Goal: Task Accomplishment & Management: Manage account settings

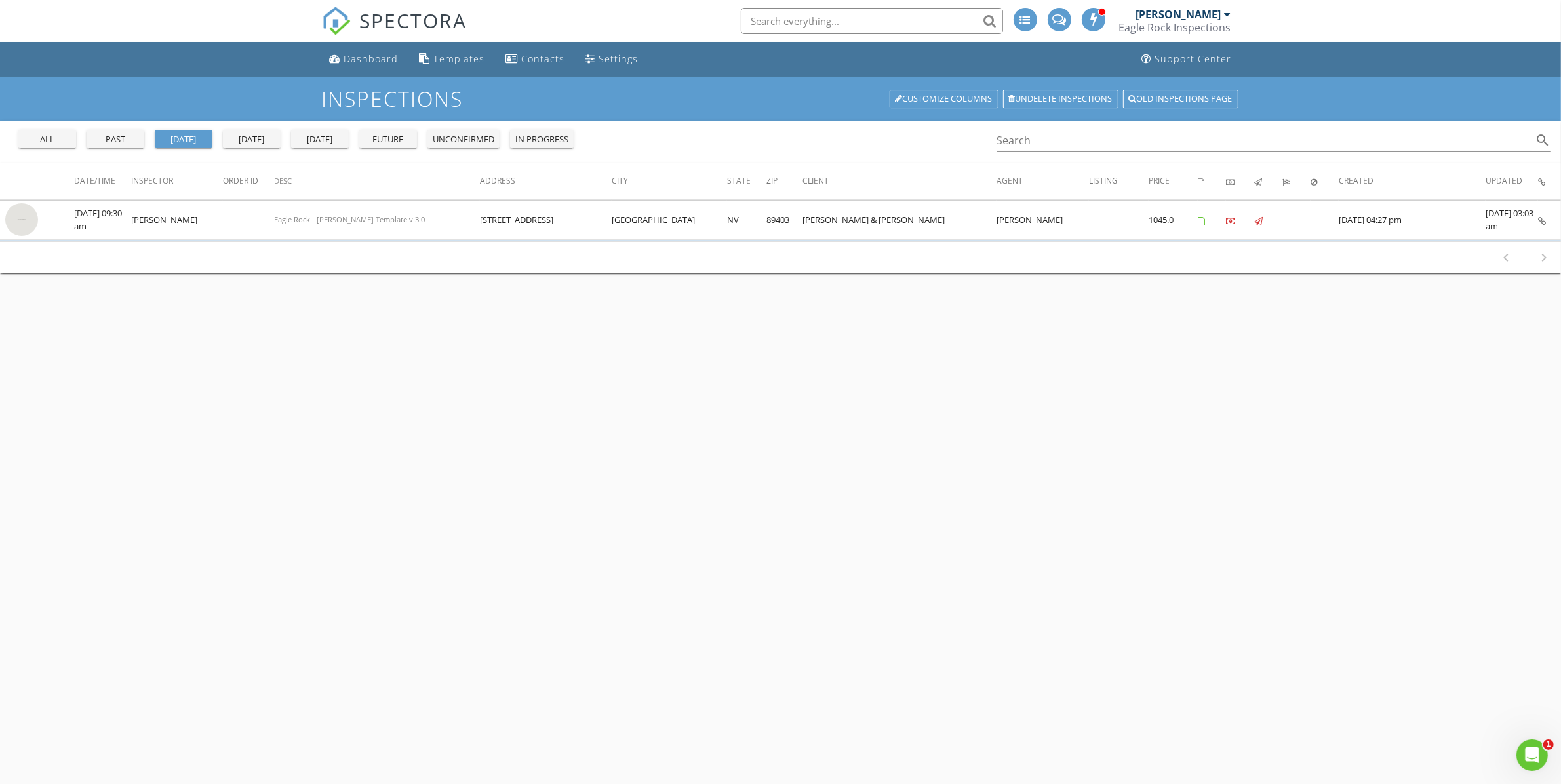
click at [105, 140] on div "past" at bounding box center [115, 139] width 47 height 13
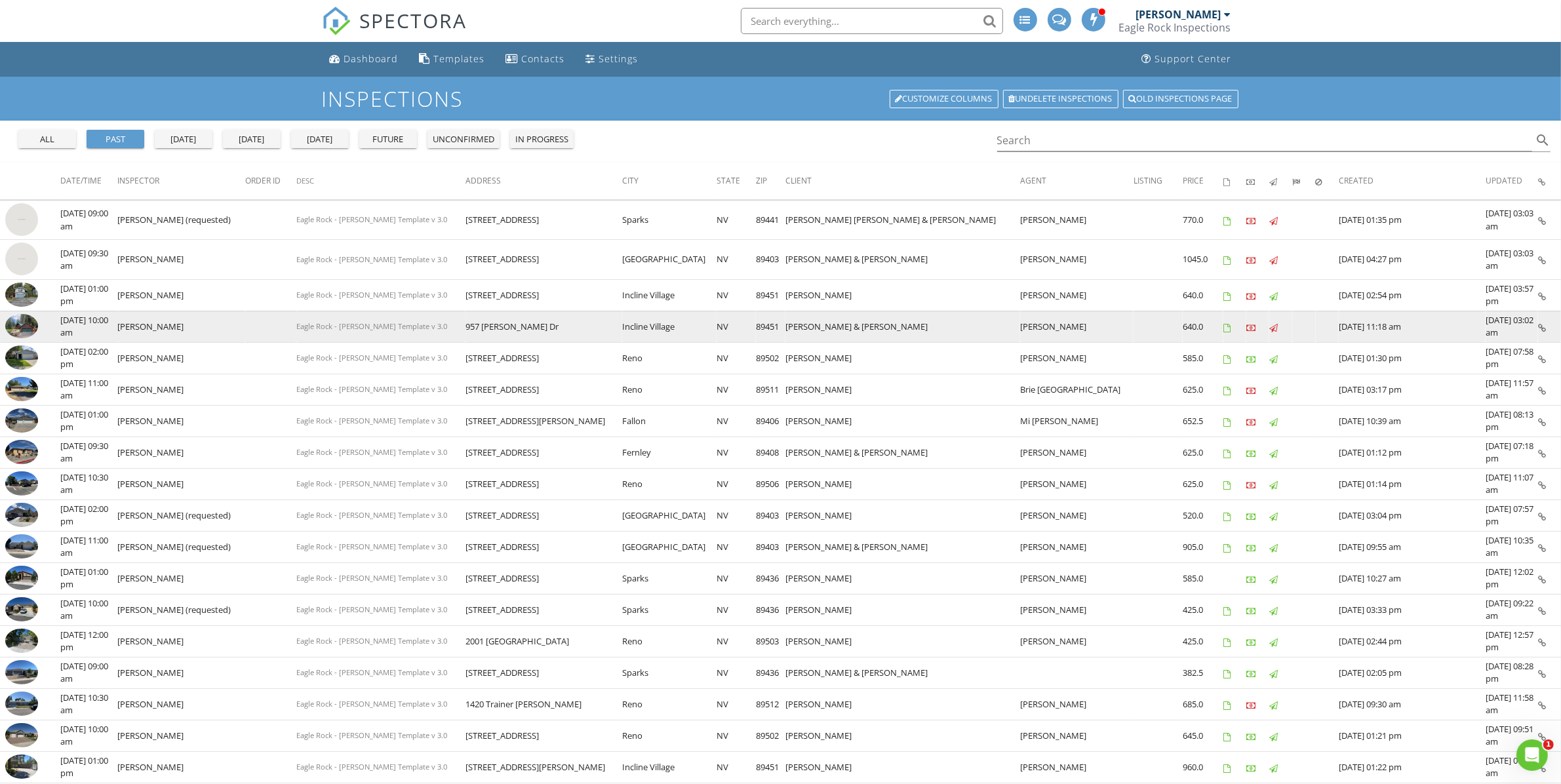
click at [24, 325] on img at bounding box center [22, 326] width 33 height 25
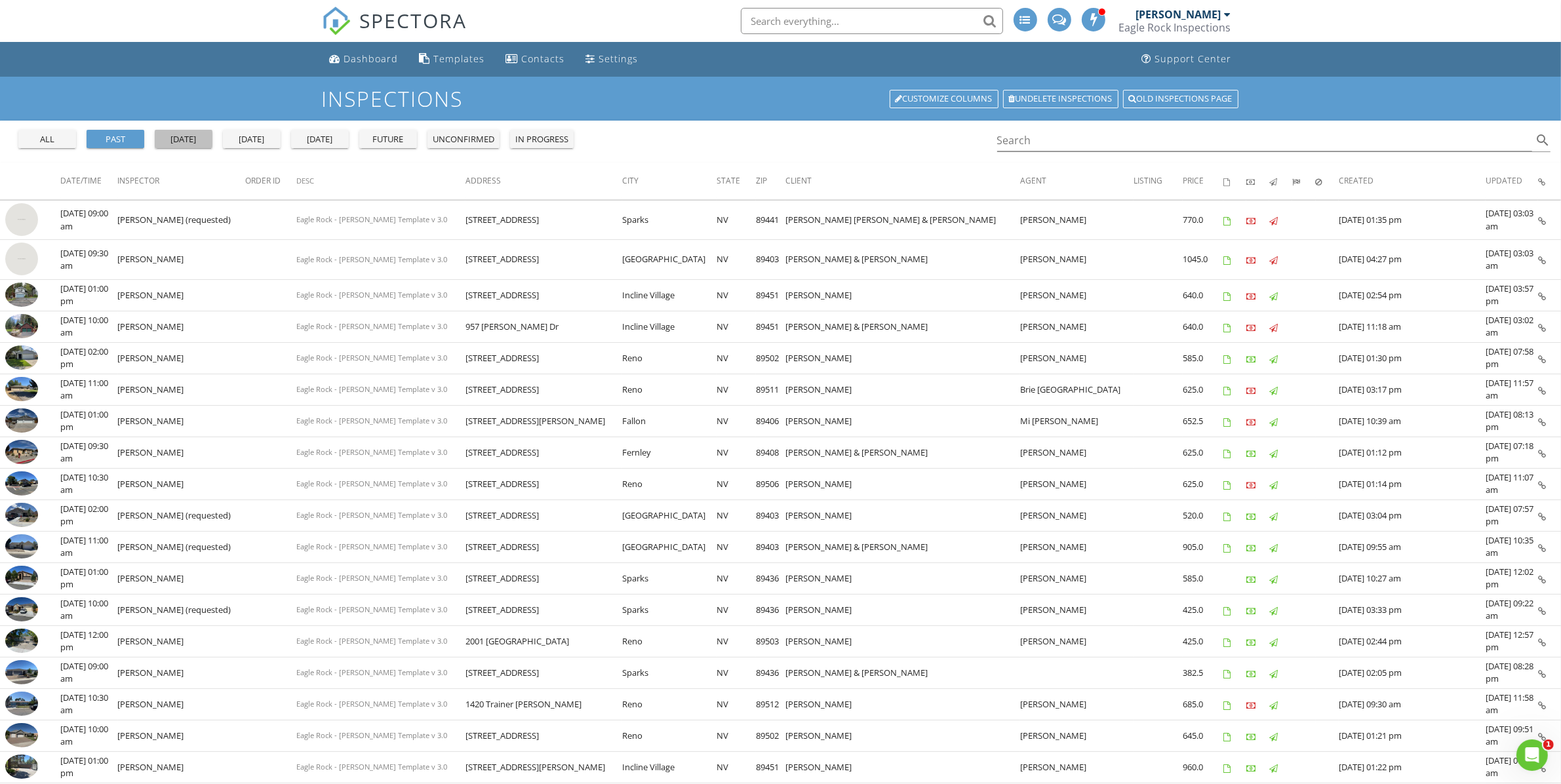
click at [192, 142] on div "yesterday" at bounding box center [183, 139] width 47 height 13
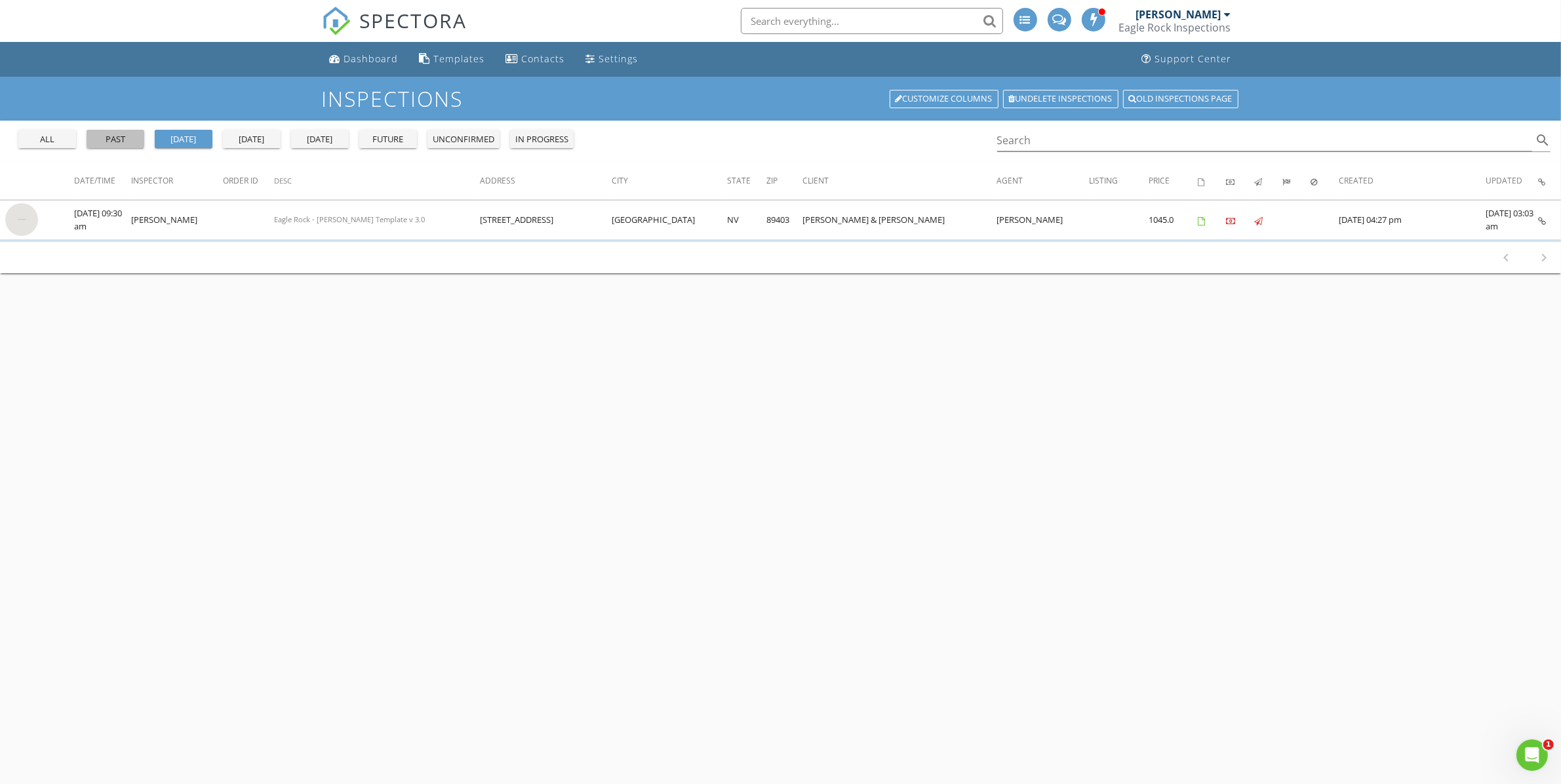
click at [122, 135] on div "past" at bounding box center [115, 139] width 47 height 13
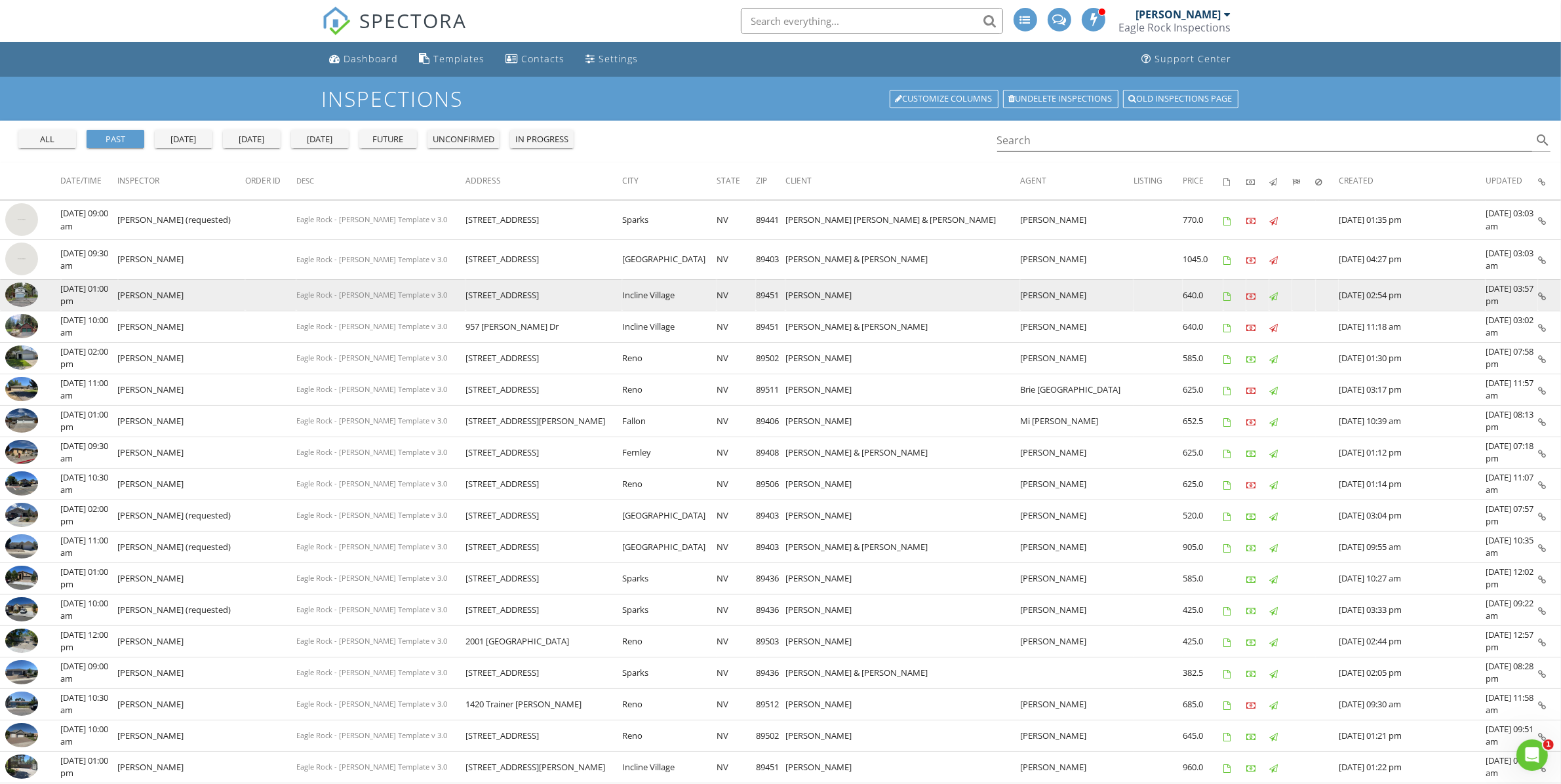
click at [1246, 296] on icon at bounding box center [1250, 296] width 9 height 8
click at [1223, 295] on icon at bounding box center [1227, 296] width 7 height 8
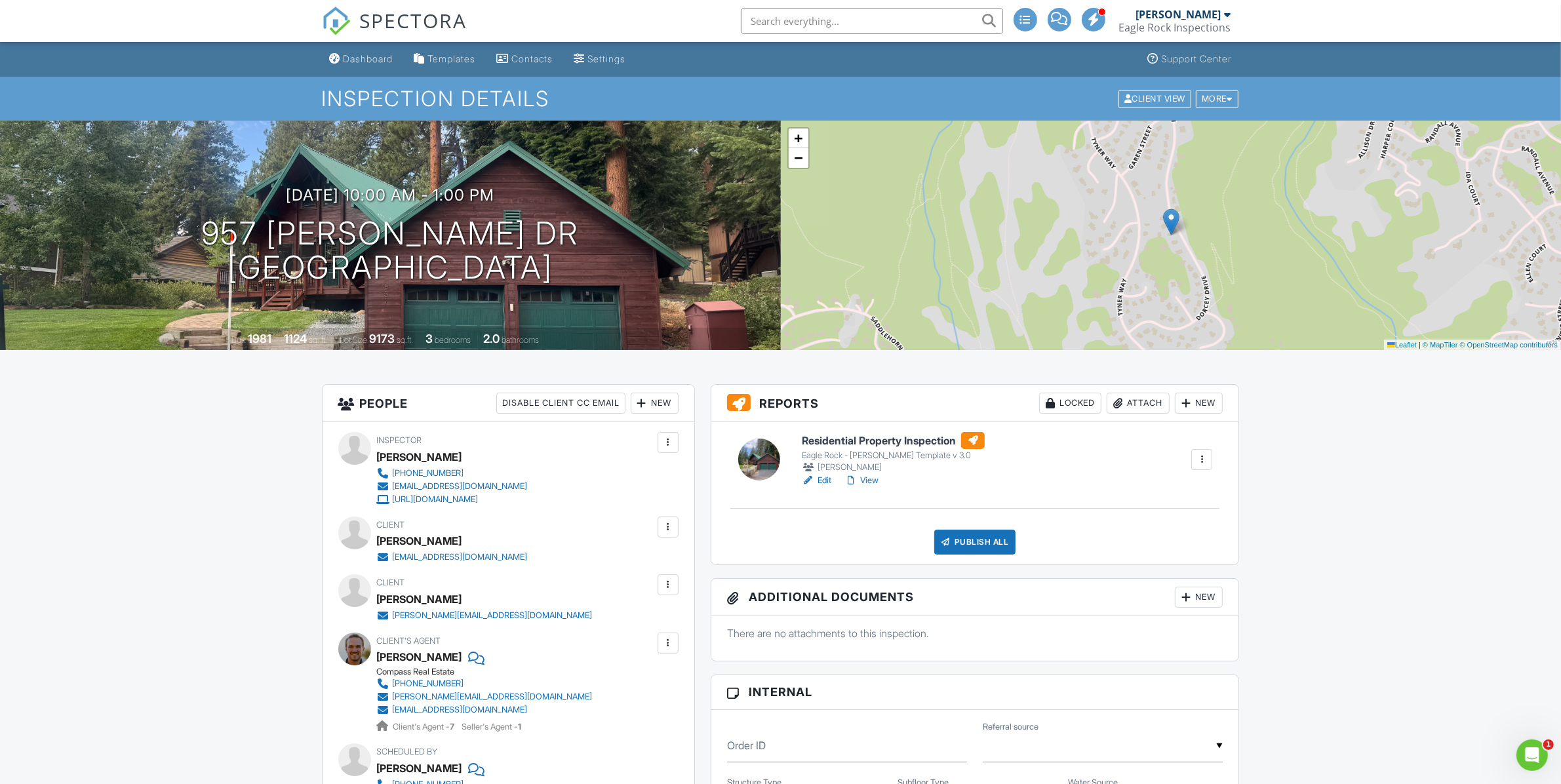
click at [823, 483] on link "Edit" at bounding box center [816, 480] width 30 height 13
